Goal: Task Accomplishment & Management: Manage account settings

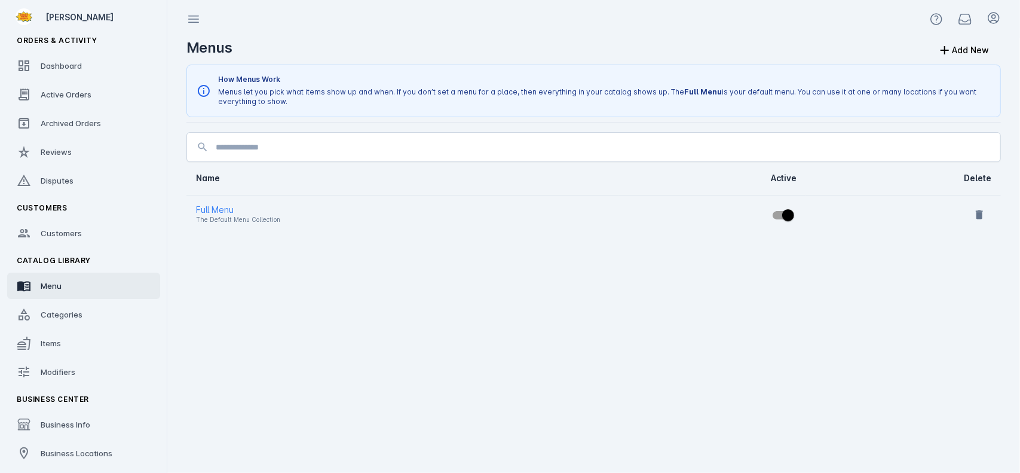
click at [99, 291] on link "Menu" at bounding box center [83, 285] width 153 height 26
click at [209, 204] on div "Full Menu" at bounding box center [402, 210] width 413 height 14
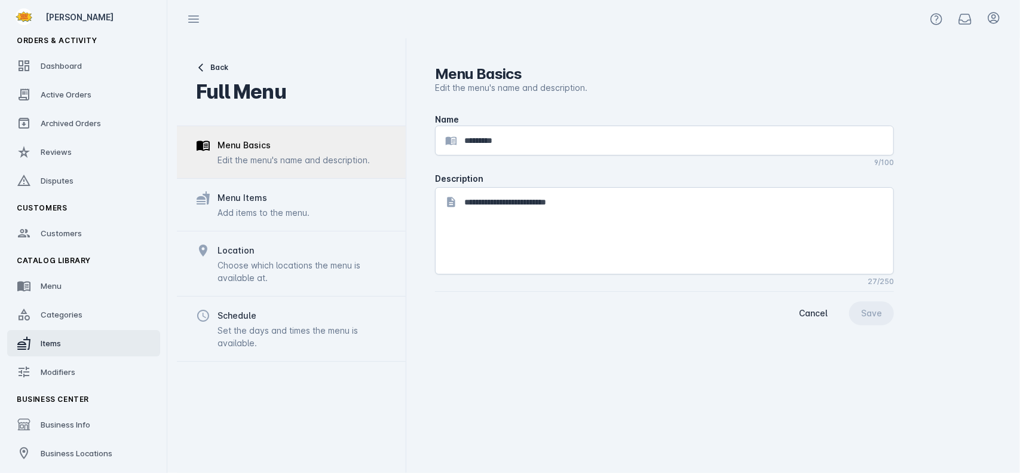
click at [78, 347] on link "Items" at bounding box center [83, 343] width 153 height 26
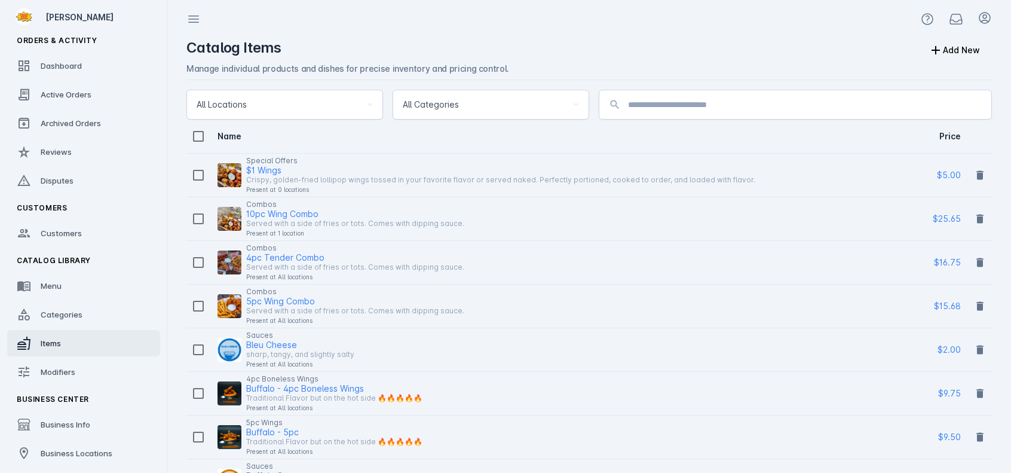
click at [310, 109] on div "All Locations" at bounding box center [280, 104] width 166 height 14
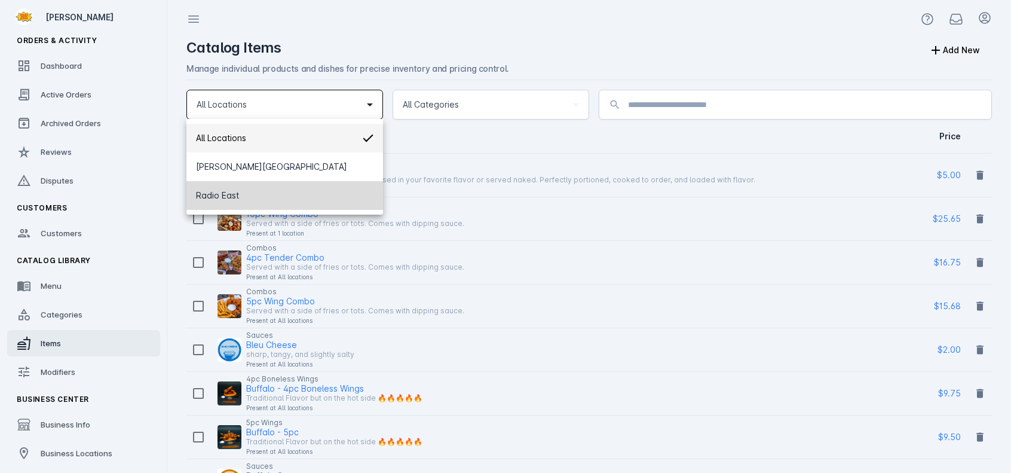
click at [294, 197] on mat-option "Radio East" at bounding box center [284, 195] width 197 height 29
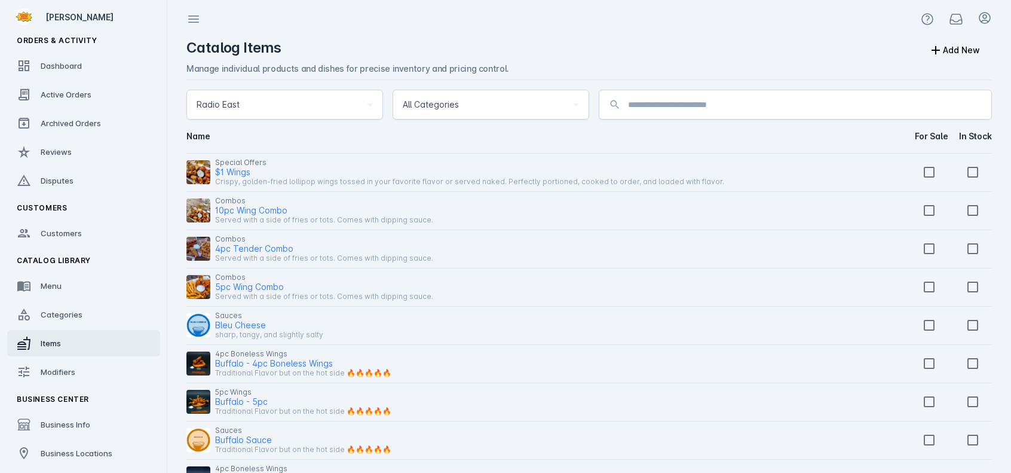
click at [359, 116] on div "Radio East" at bounding box center [285, 104] width 176 height 29
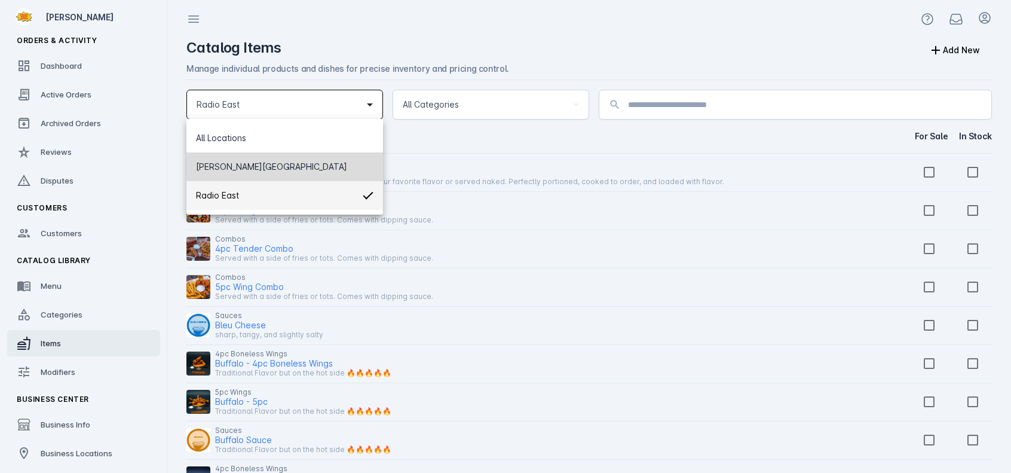
click at [343, 164] on mat-option "[PERSON_NAME][GEOGRAPHIC_DATA]" at bounding box center [284, 166] width 197 height 29
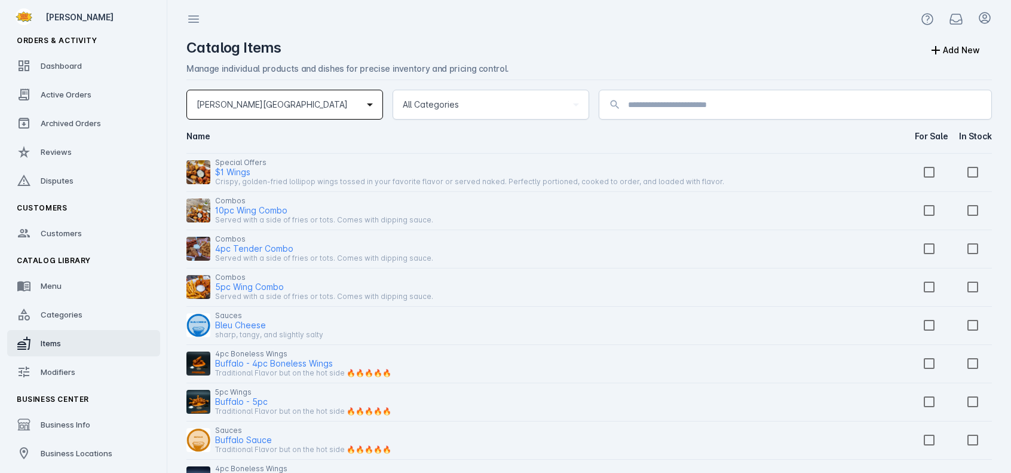
click at [330, 103] on div "[PERSON_NAME][GEOGRAPHIC_DATA]" at bounding box center [280, 104] width 166 height 14
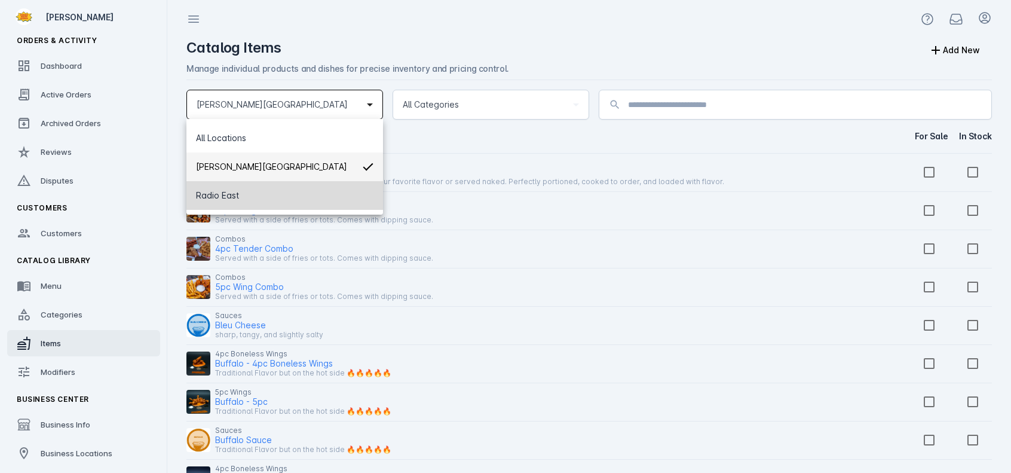
click at [332, 193] on mat-option "Radio East" at bounding box center [284, 195] width 197 height 29
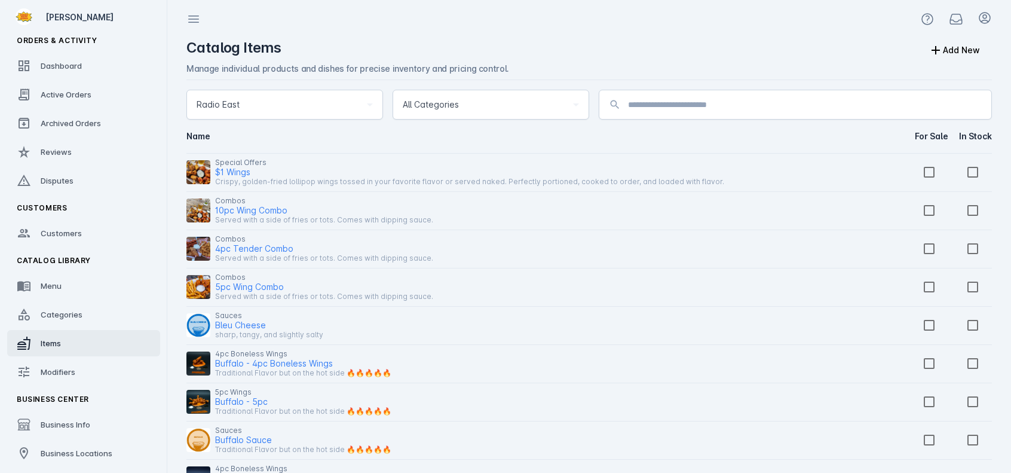
click at [334, 109] on div "Radio East" at bounding box center [280, 104] width 166 height 14
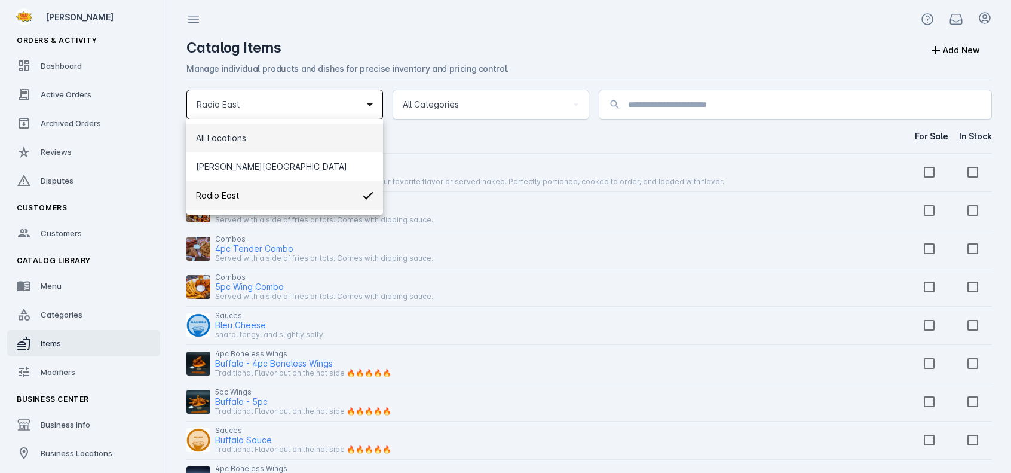
click at [324, 137] on mat-option "All Locations" at bounding box center [284, 138] width 197 height 29
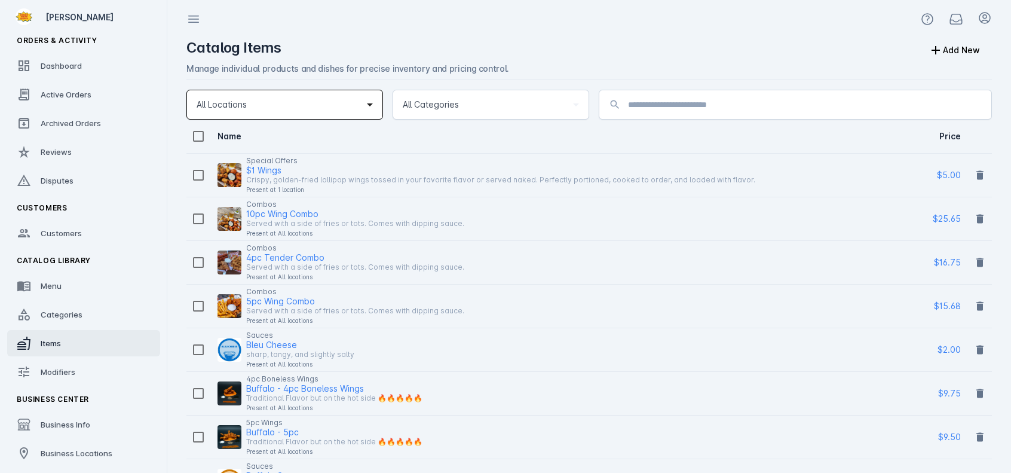
click at [319, 108] on div "All Locations" at bounding box center [280, 104] width 166 height 14
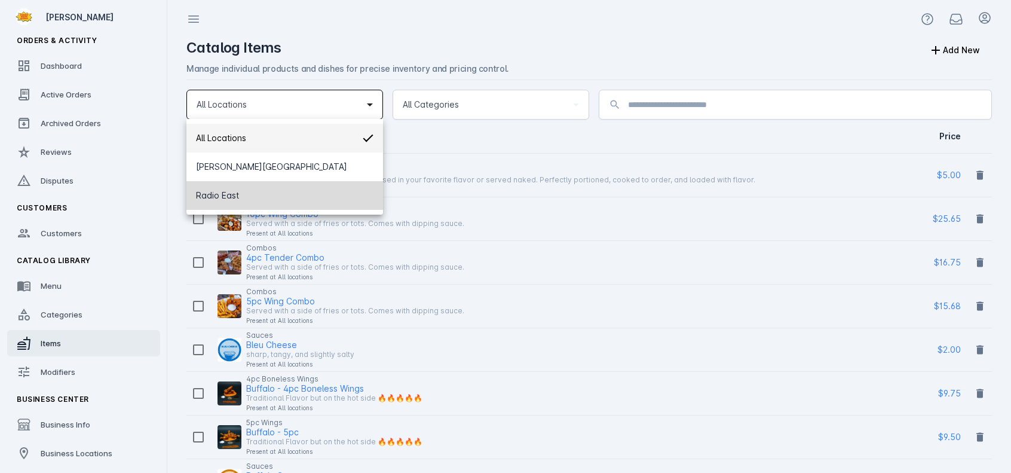
click at [320, 199] on mat-option "Radio East" at bounding box center [284, 195] width 197 height 29
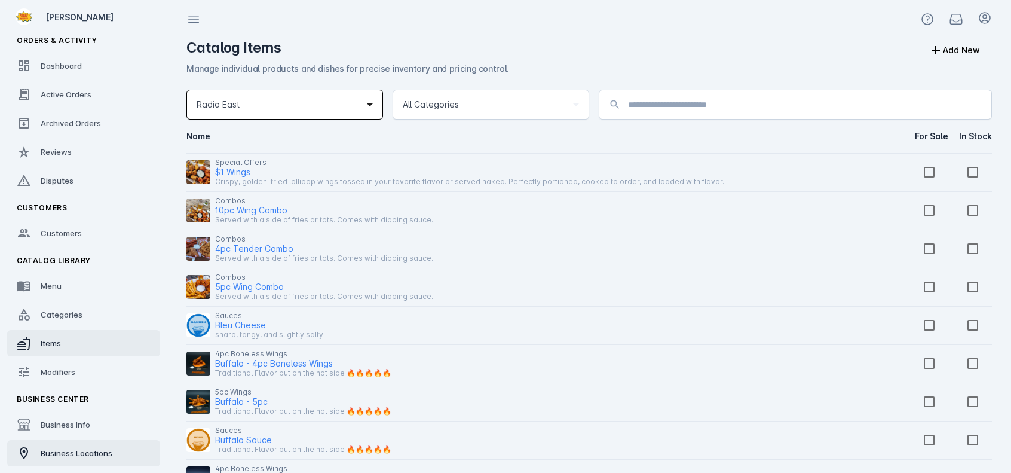
click at [79, 452] on span "Business Locations" at bounding box center [77, 453] width 72 height 10
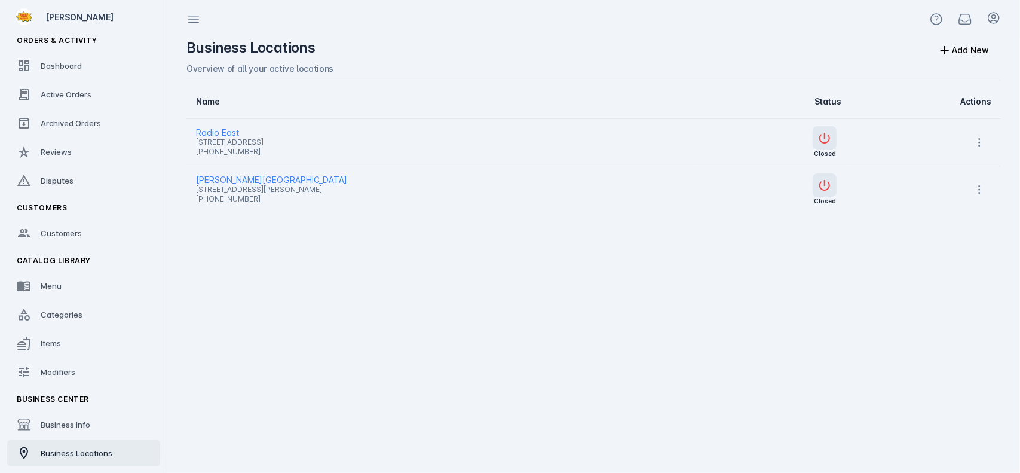
click at [237, 132] on span "Radio East" at bounding box center [440, 132] width 489 height 14
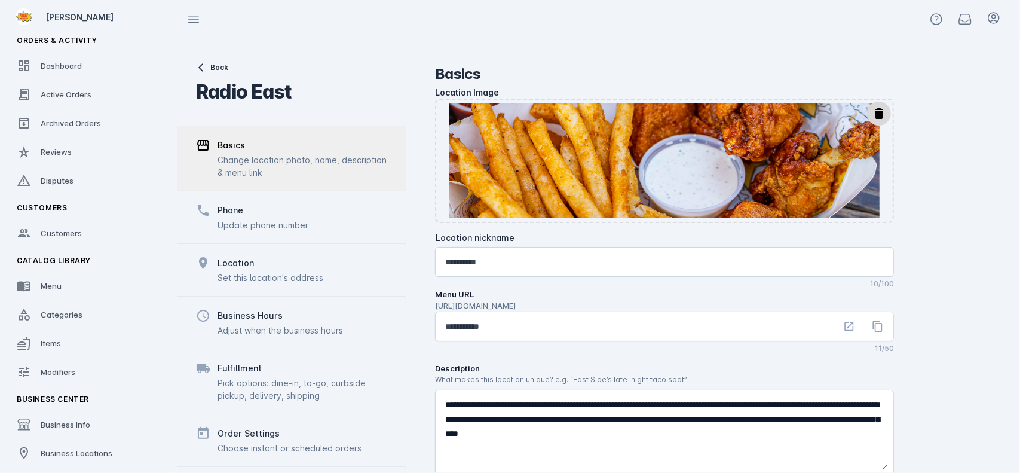
click at [276, 166] on div "Change location photo, name, description & menu link" at bounding box center [302, 166] width 169 height 25
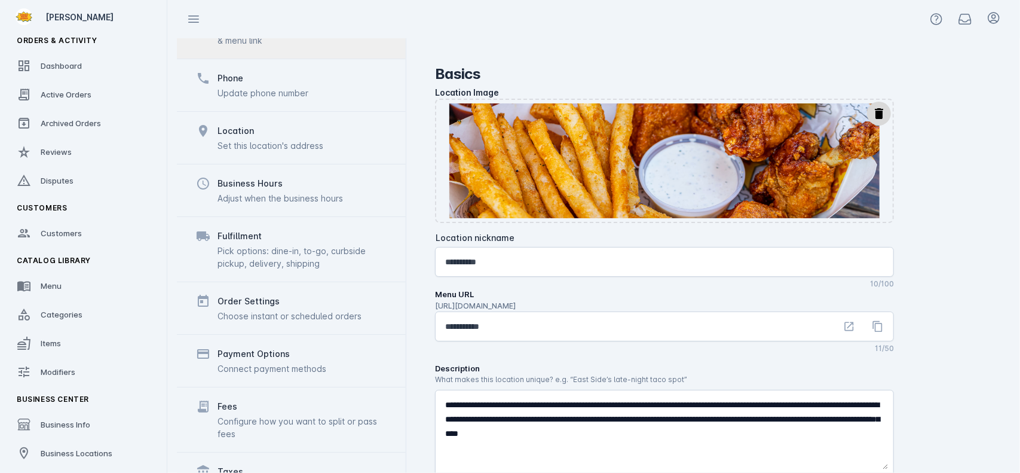
scroll to position [162, 0]
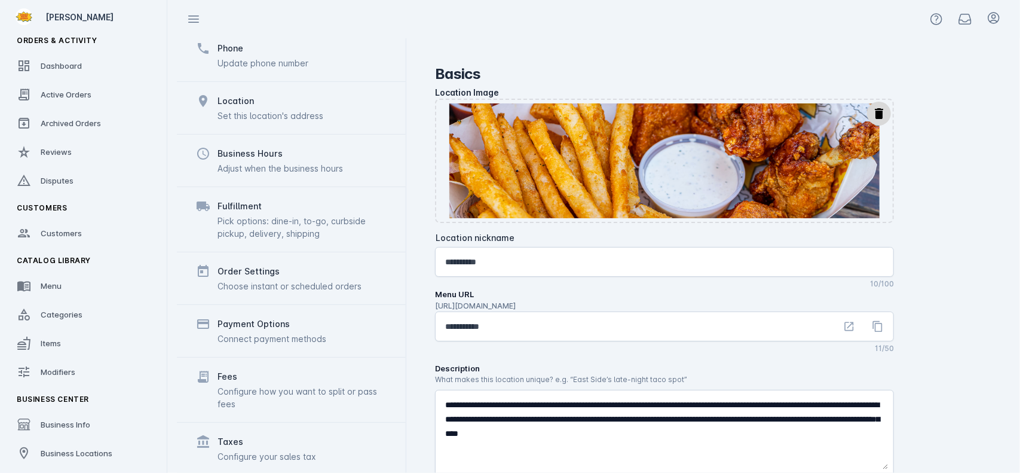
click at [295, 176] on div "Business Hours Adjust when the business hours" at bounding box center [291, 160] width 229 height 53
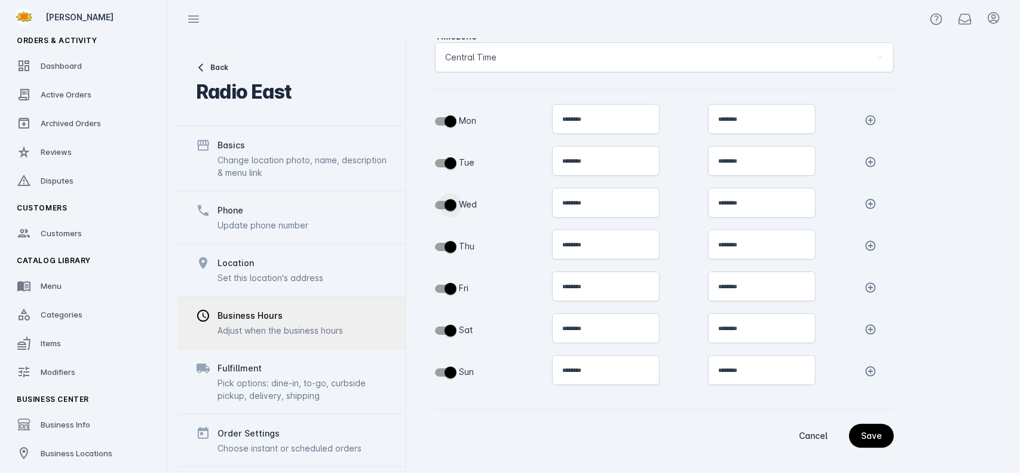
click at [456, 206] on span "button" at bounding box center [451, 205] width 24 height 24
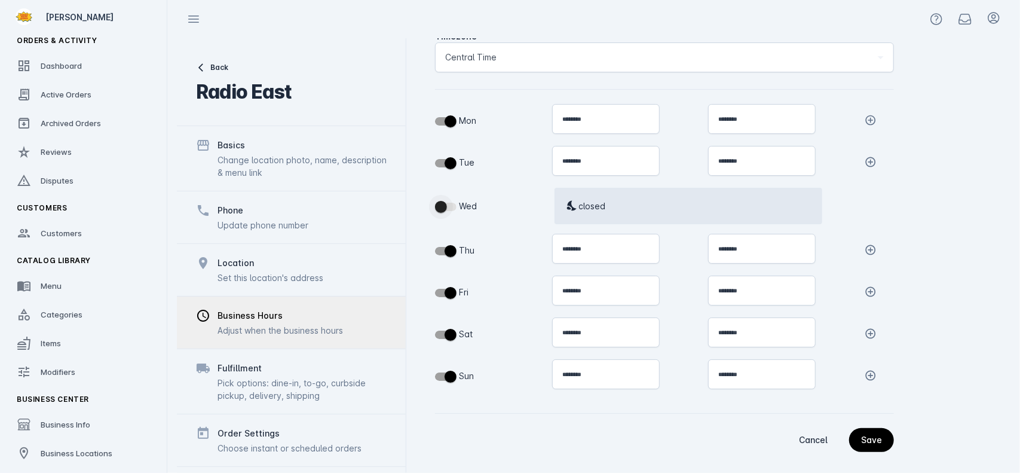
click at [442, 206] on span "button" at bounding box center [441, 207] width 12 height 12
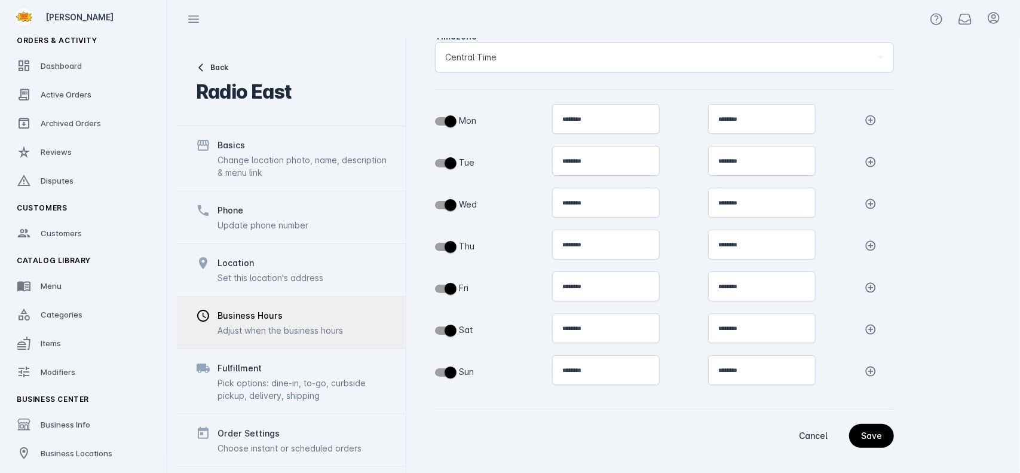
click at [284, 163] on div "Change location photo, name, description & menu link" at bounding box center [302, 166] width 169 height 25
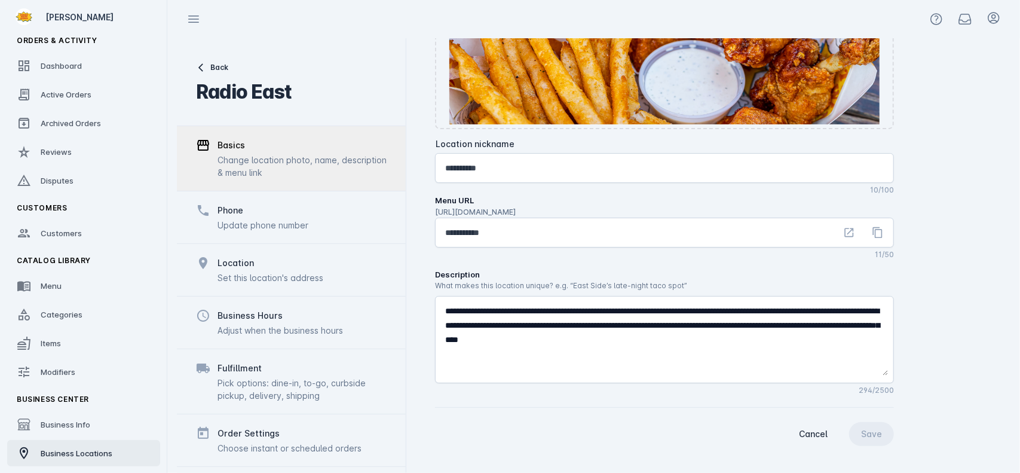
click at [69, 450] on span "Business Locations" at bounding box center [77, 453] width 72 height 10
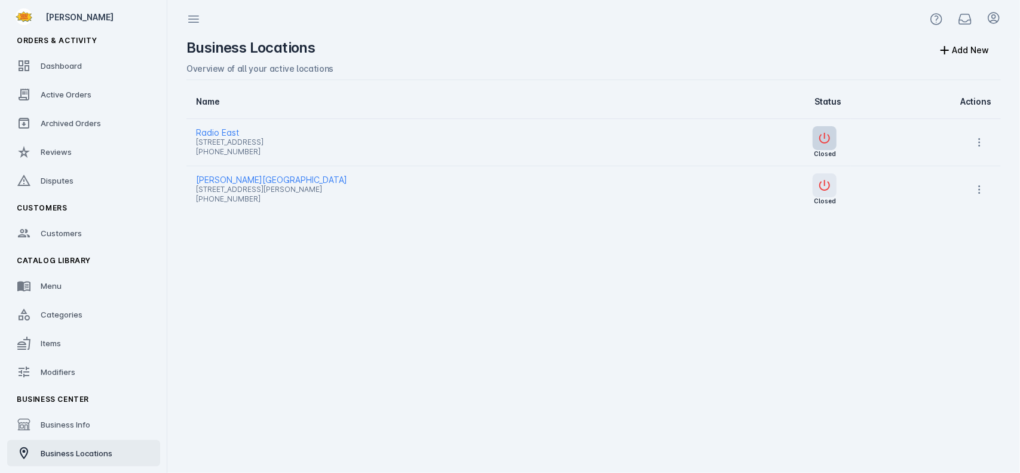
click at [825, 148] on button "button" at bounding box center [825, 138] width 24 height 24
click at [223, 174] on span "[PERSON_NAME][GEOGRAPHIC_DATA]" at bounding box center [440, 180] width 489 height 14
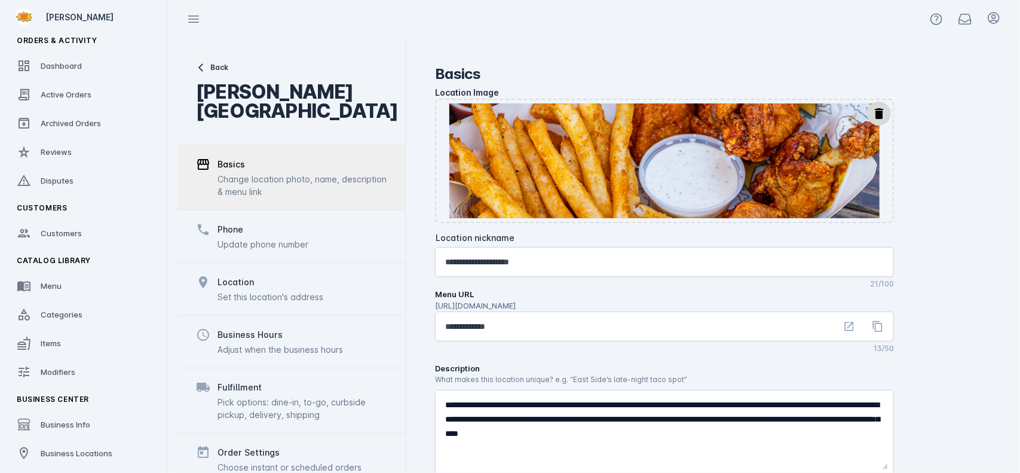
click at [280, 343] on div "Adjust when the business hours" at bounding box center [280, 349] width 125 height 13
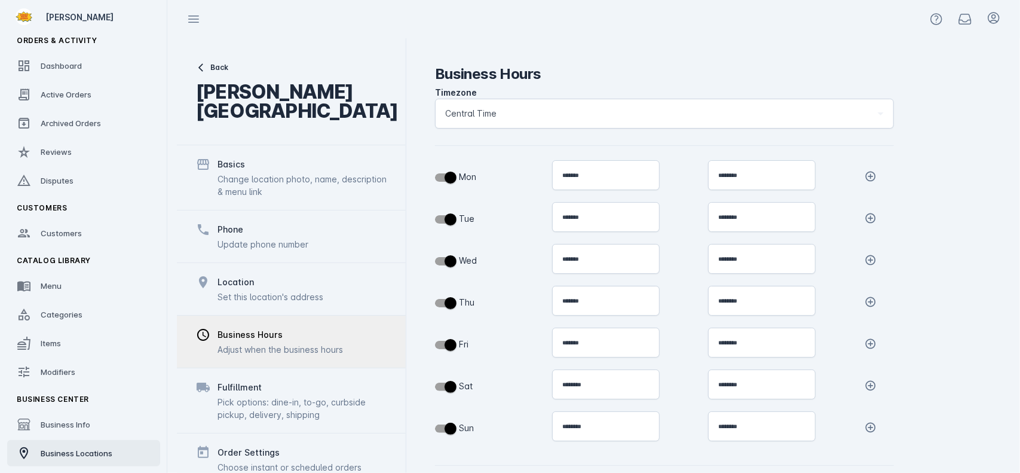
click at [120, 452] on link "Business Locations" at bounding box center [83, 453] width 153 height 26
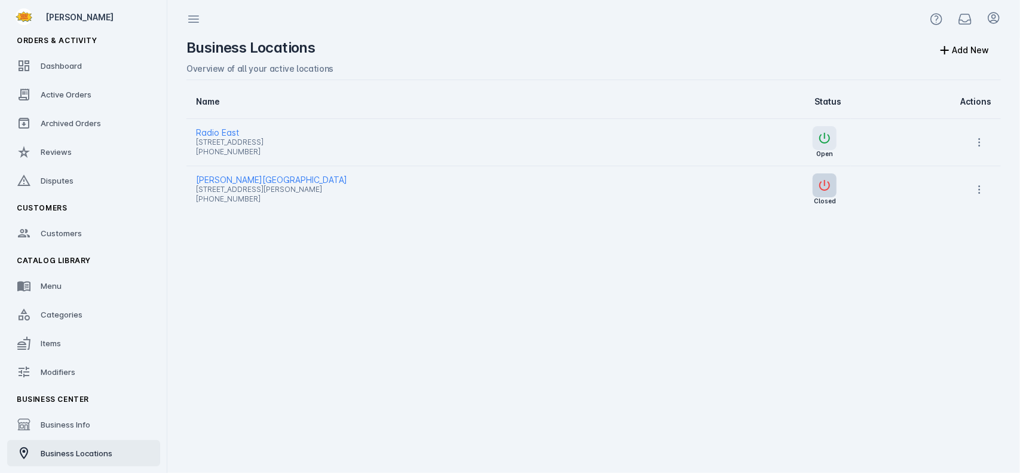
click at [834, 188] on button "button" at bounding box center [825, 185] width 24 height 24
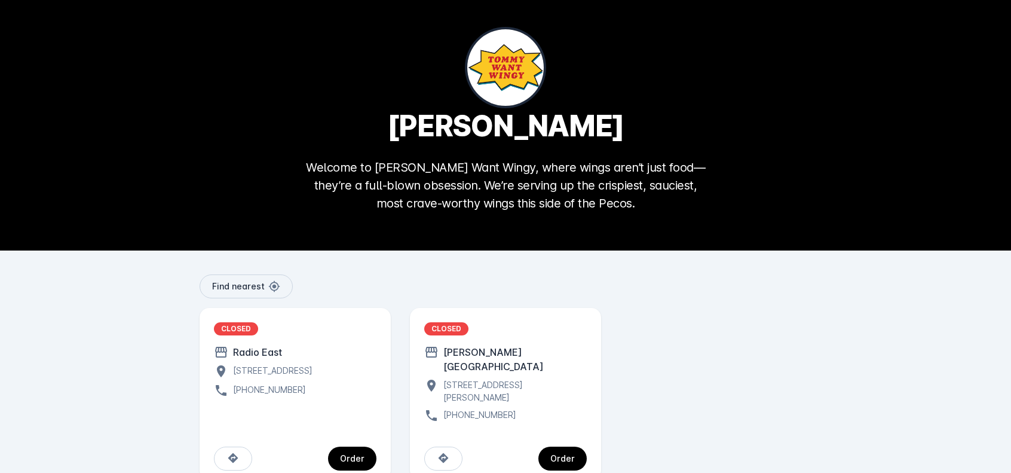
scroll to position [25, 0]
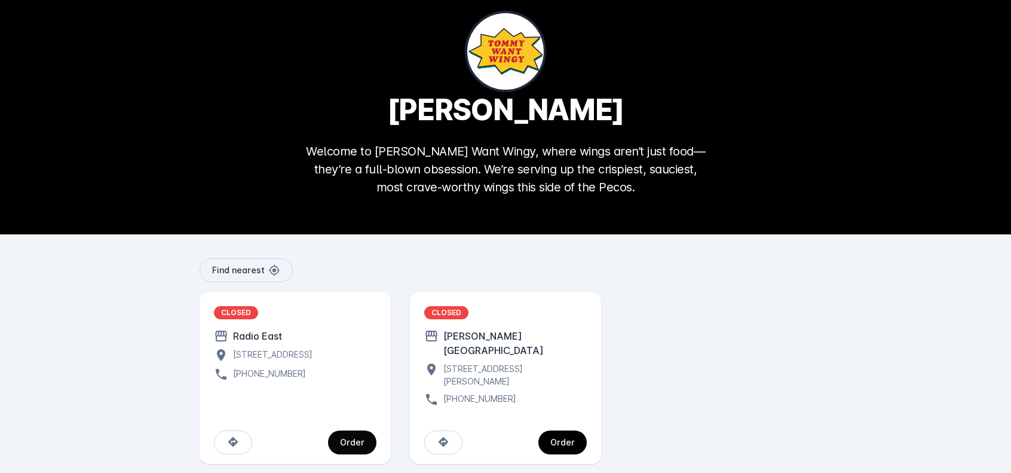
click at [336, 428] on span "continue" at bounding box center [352, 442] width 48 height 29
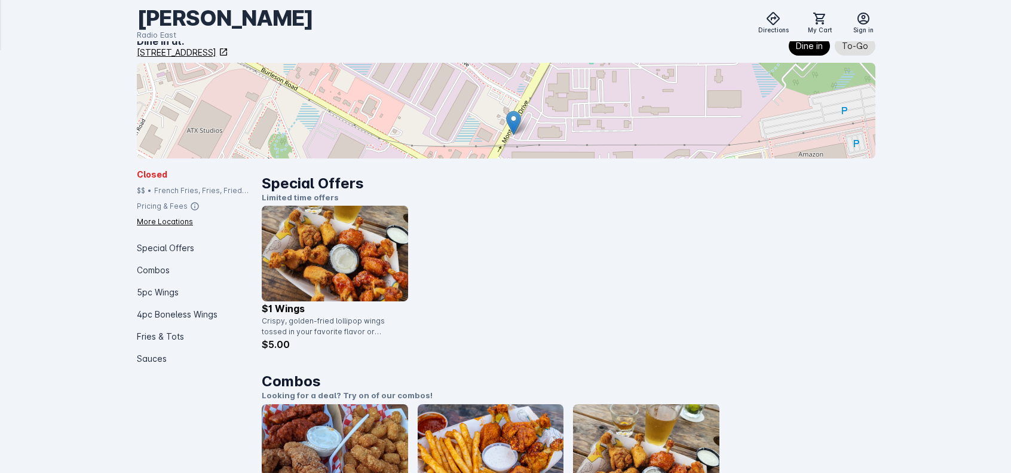
scroll to position [60, 0]
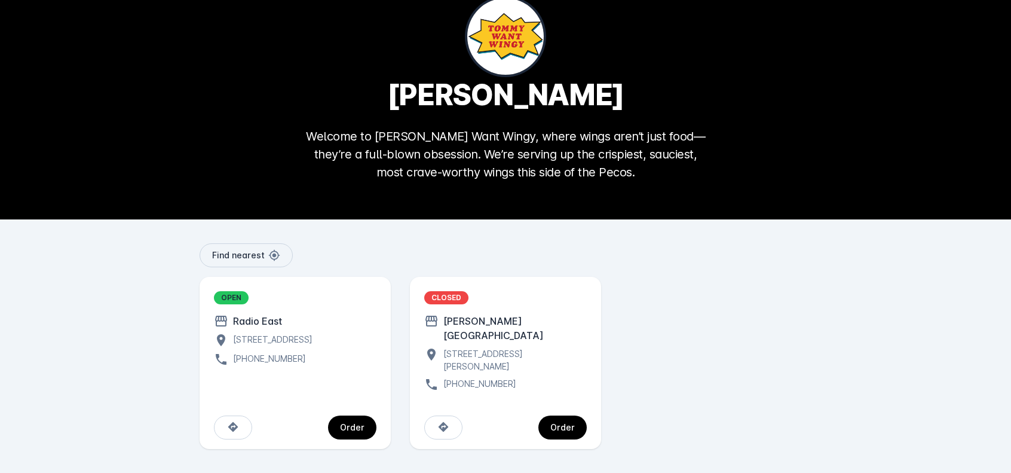
scroll to position [25, 0]
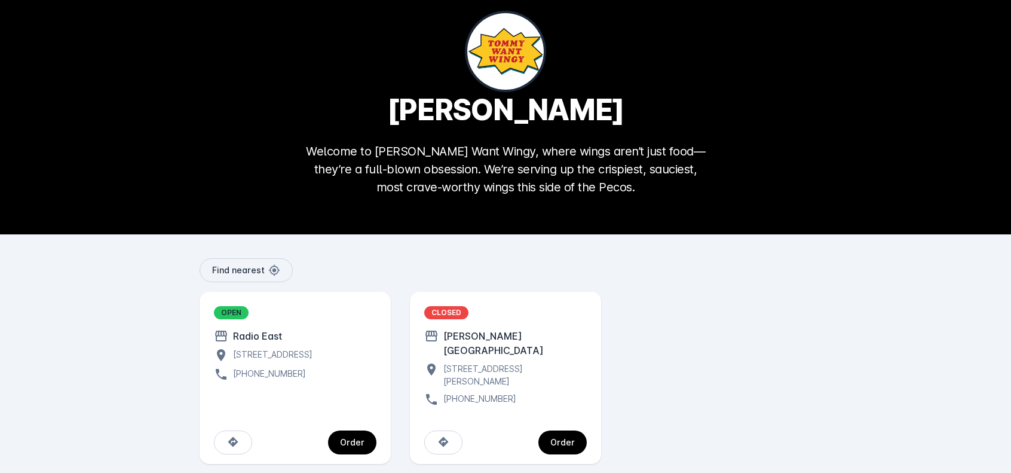
click at [523, 323] on div "CLOSED Barton Springs Saloon 424 S Lamar Blvd, Austin, TX 78704, USA (737) 510-…" at bounding box center [505, 356] width 163 height 100
